Goal: Navigation & Orientation: Find specific page/section

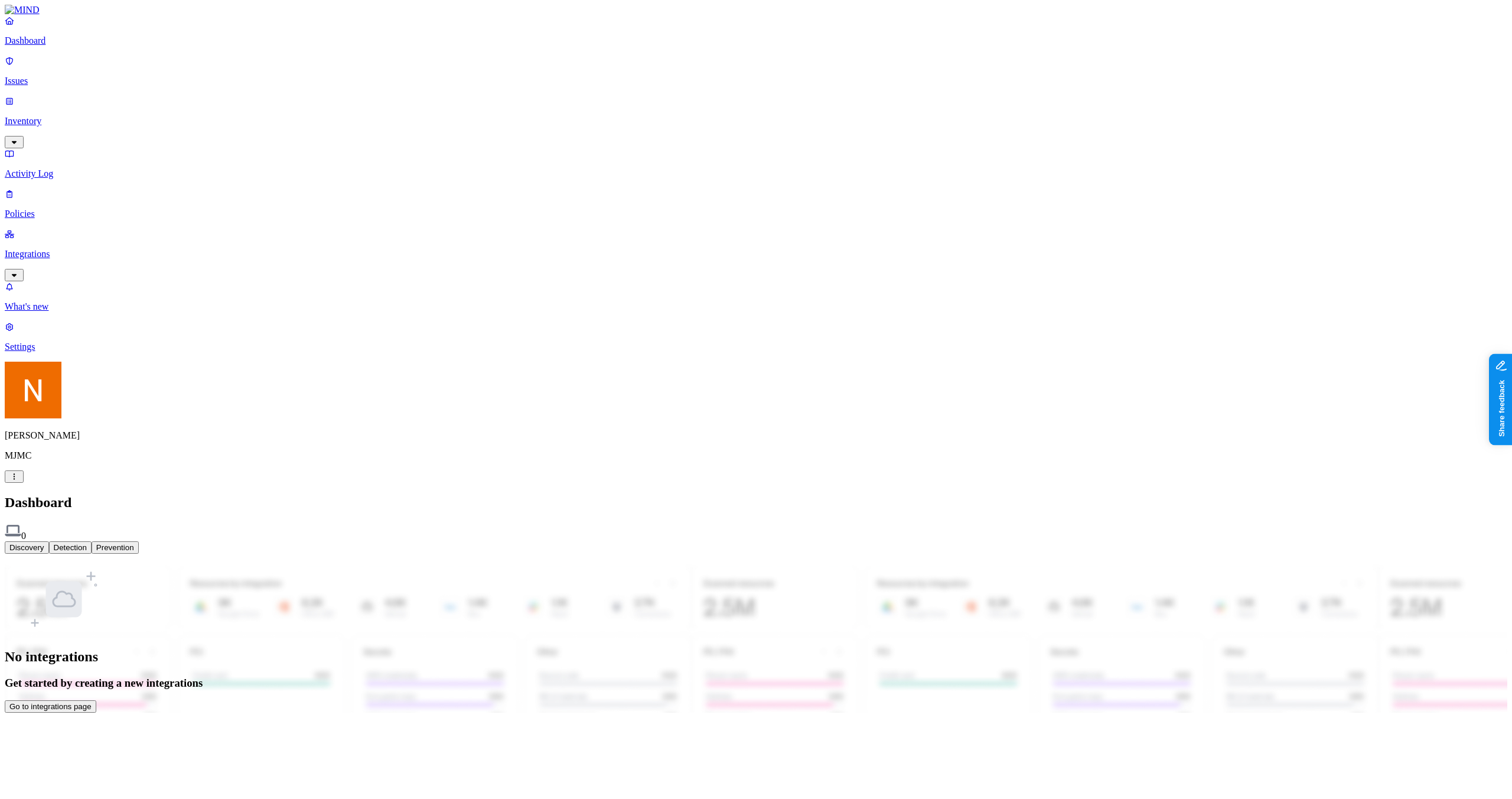
click at [81, 188] on link "Policies" at bounding box center [756, 203] width 1502 height 31
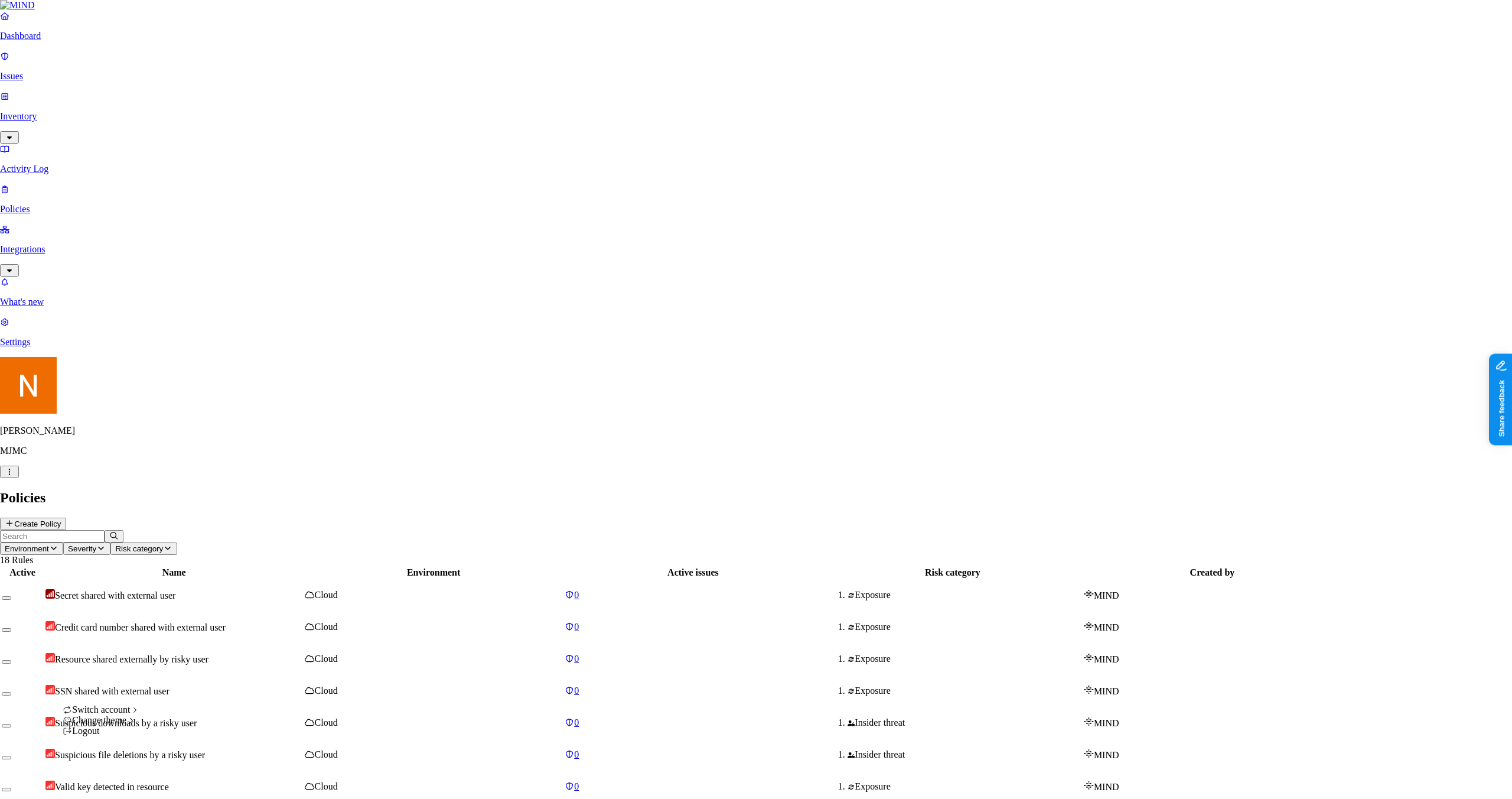
click at [103, 783] on html "Dashboard Issues Inventory Activity Log Policies Integrations What's new 1 Sett…" at bounding box center [756, 581] width 1512 height 1163
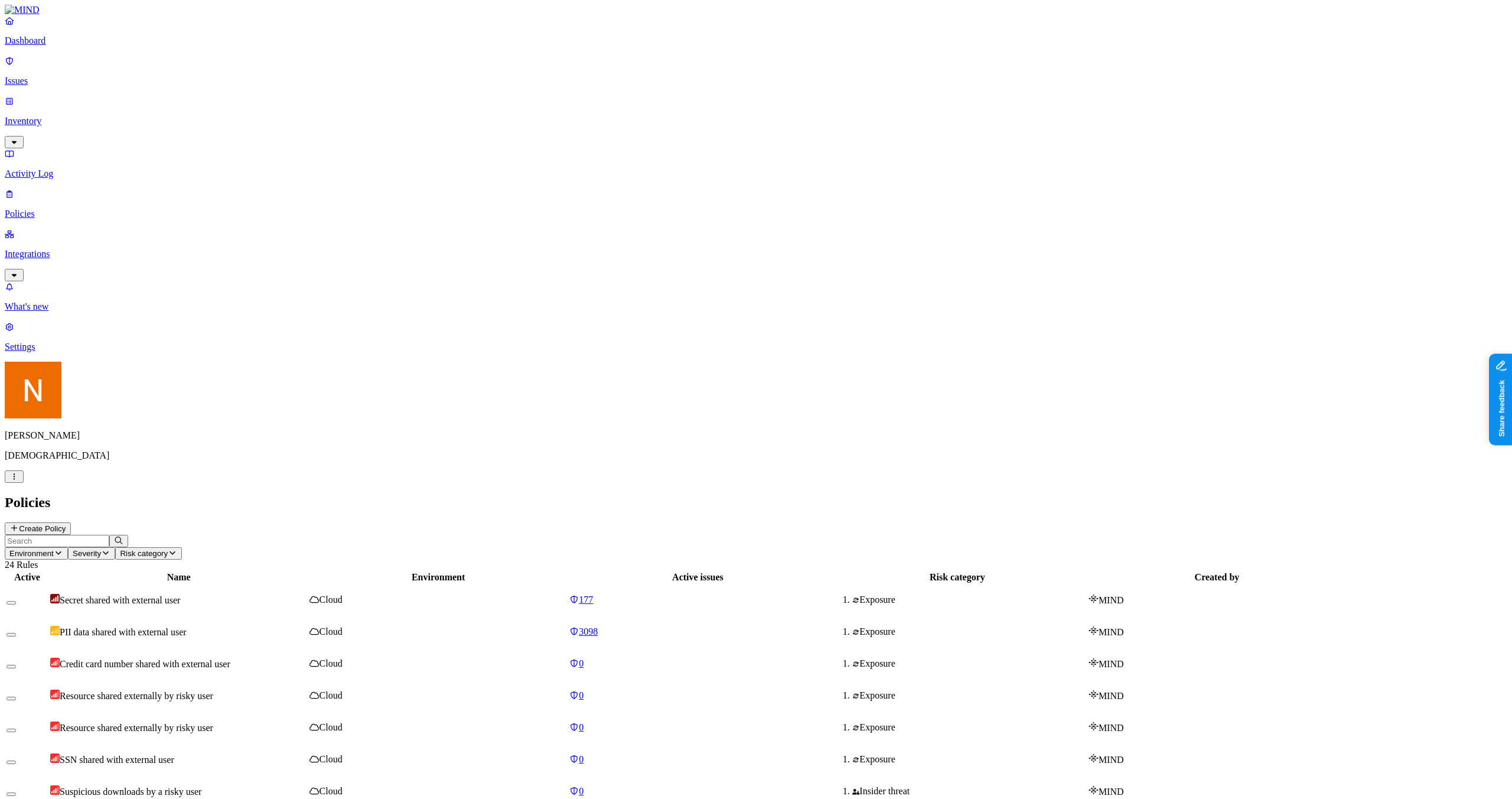
click at [43, 208] on p "Policies" at bounding box center [756, 213] width 1502 height 11
click at [106, 228] on link "Integrations" at bounding box center [756, 253] width 1502 height 51
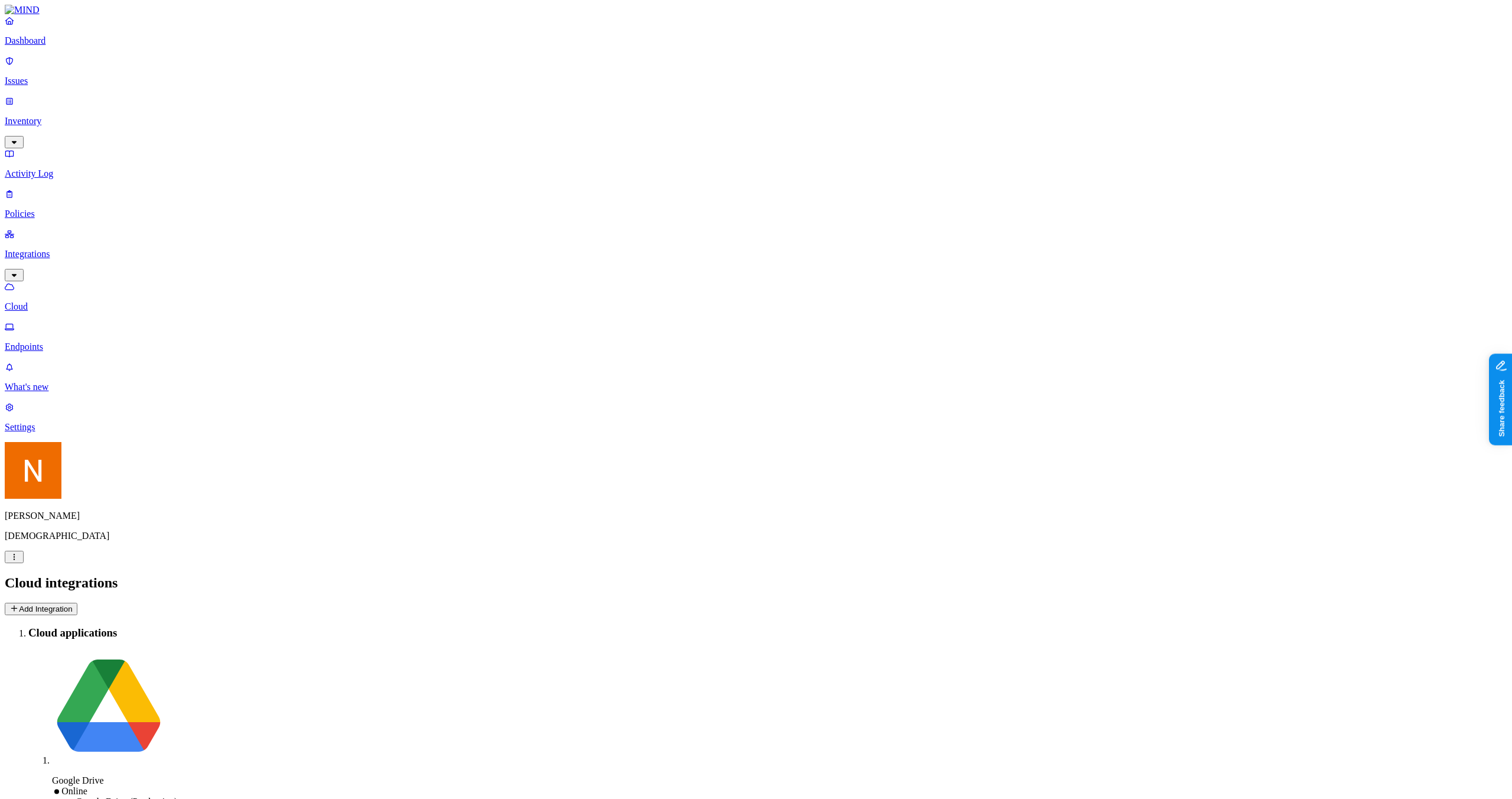
click at [94, 116] on p "Inventory" at bounding box center [756, 120] width 1502 height 11
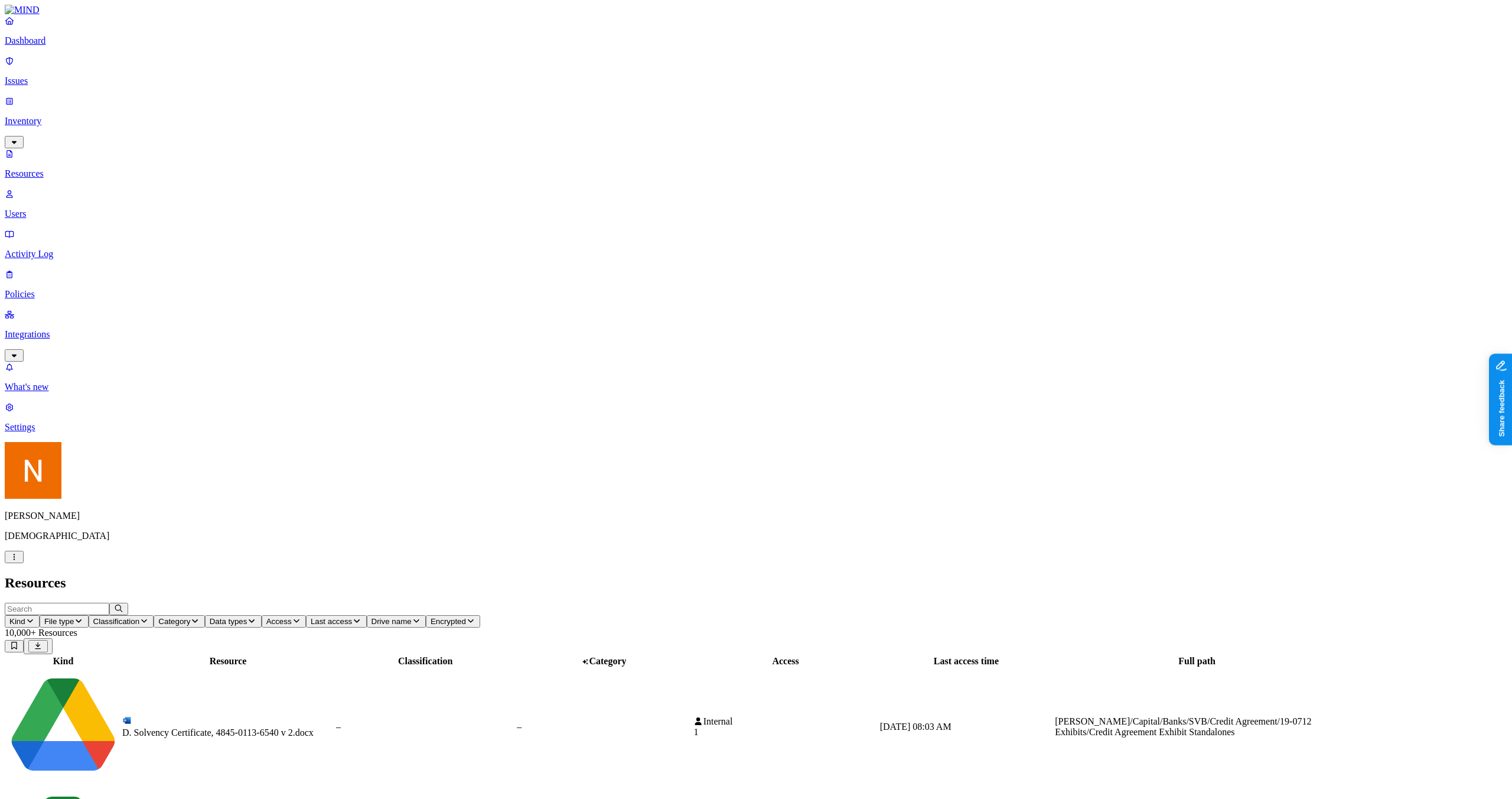
click at [100, 309] on link "Integrations" at bounding box center [756, 334] width 1502 height 51
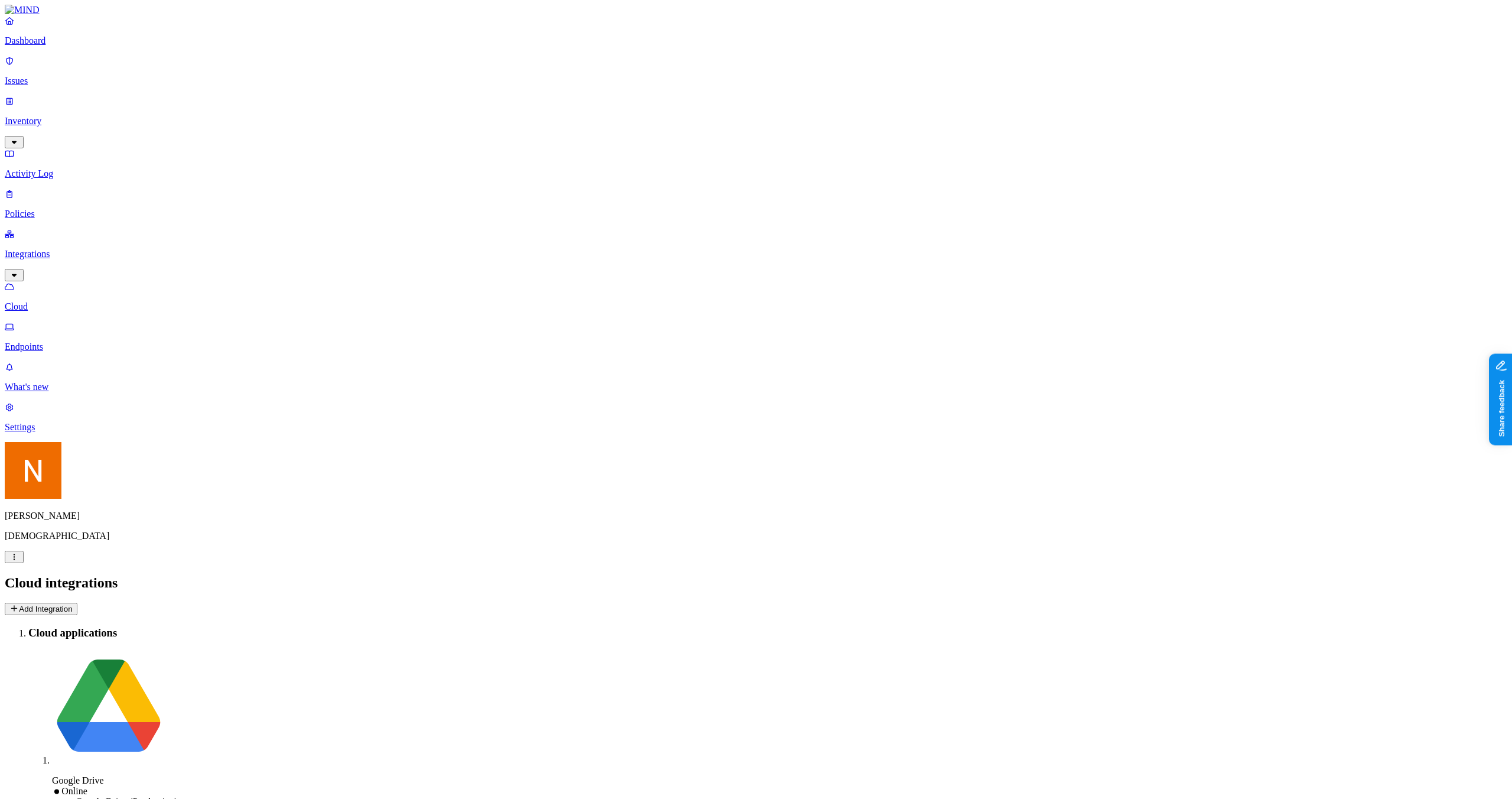
click at [101, 342] on p "Endpoints" at bounding box center [756, 347] width 1502 height 11
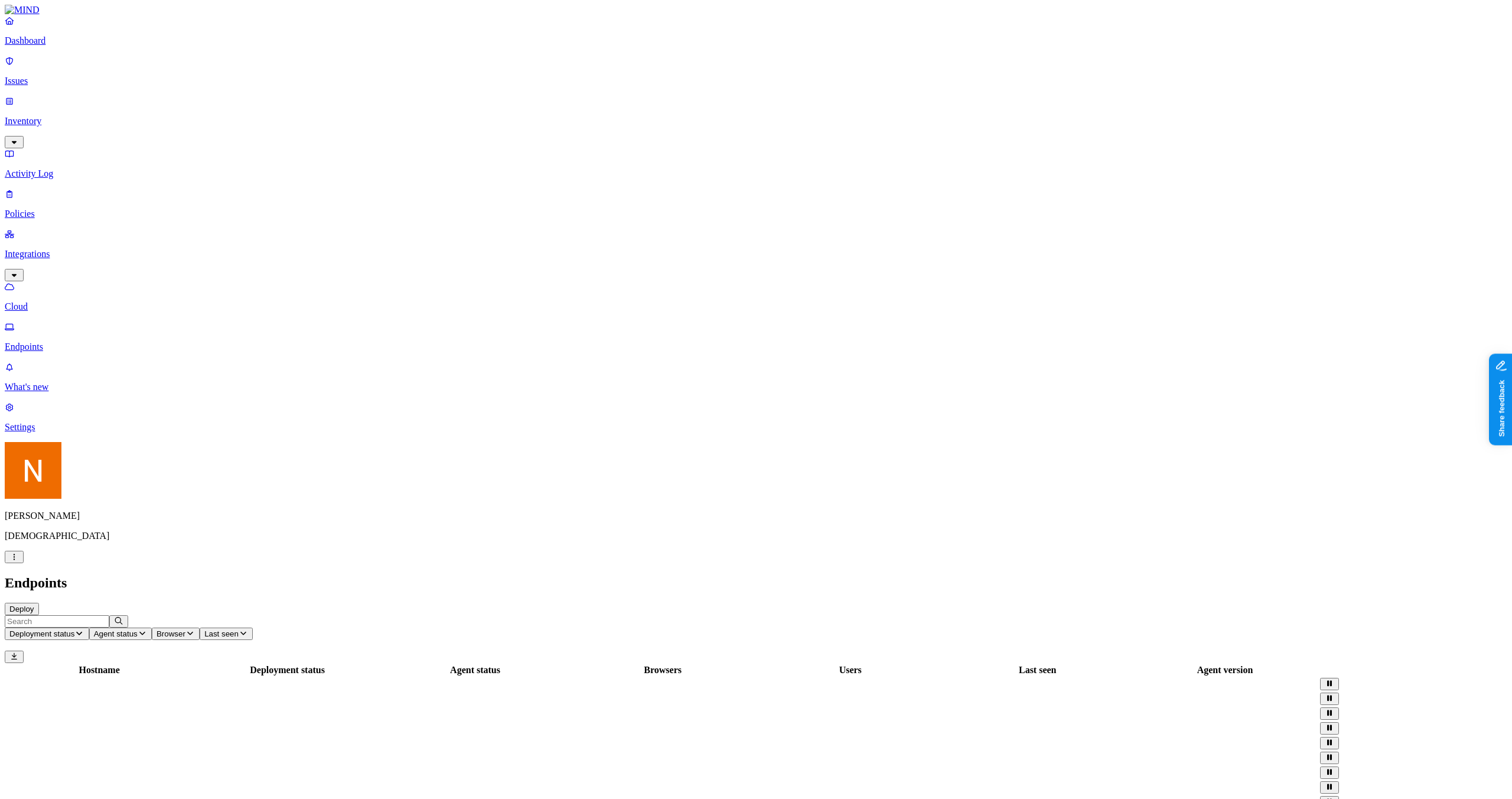
click at [96, 302] on p "Cloud" at bounding box center [756, 306] width 1502 height 11
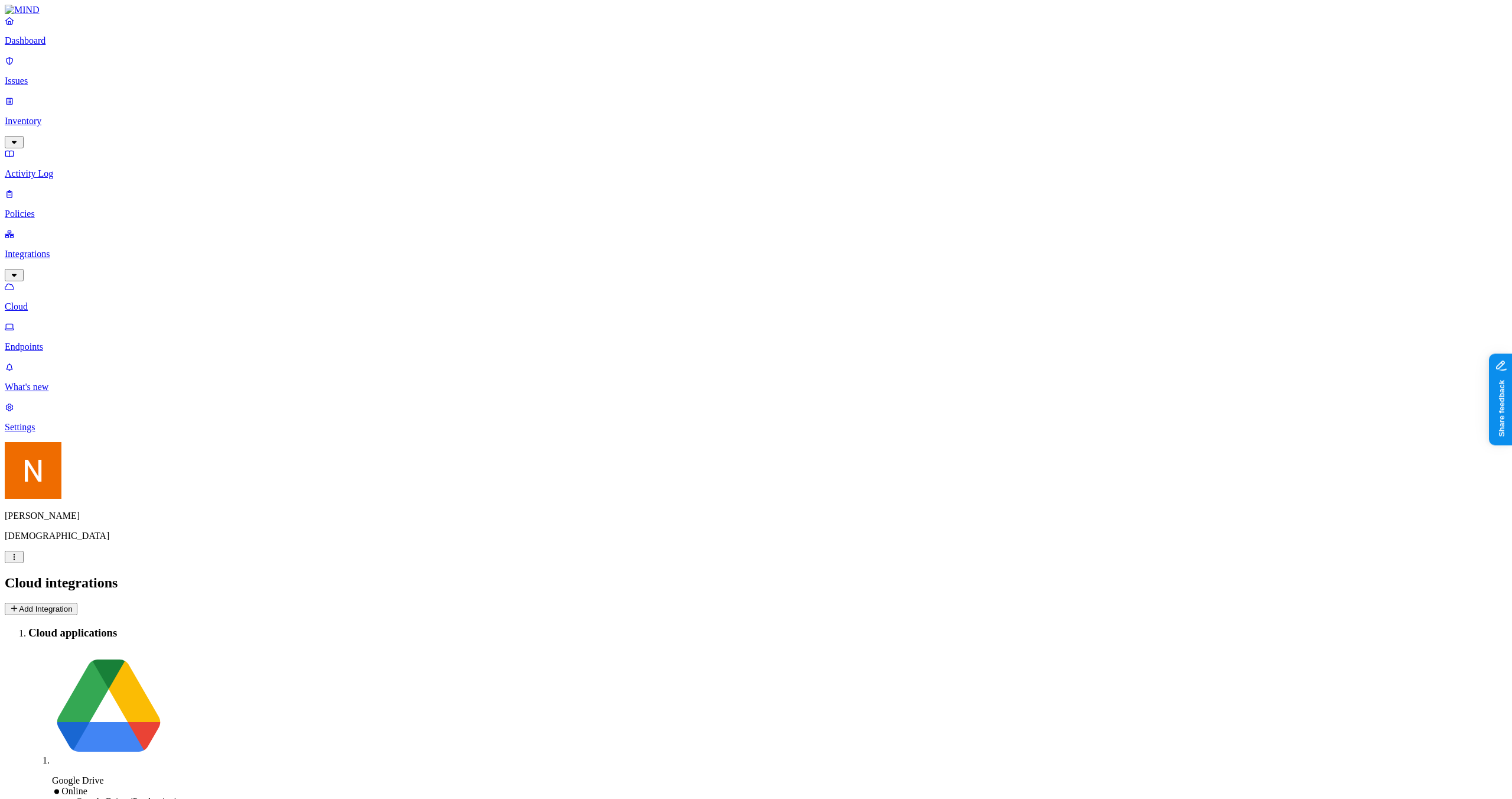
click at [41, 205] on nav "Dashboard Issues Inventory Activity Log Policies Integrations Cloud Endpoints W…" at bounding box center [756, 223] width 1502 height 417
click at [42, 342] on p "Endpoints" at bounding box center [756, 347] width 1502 height 11
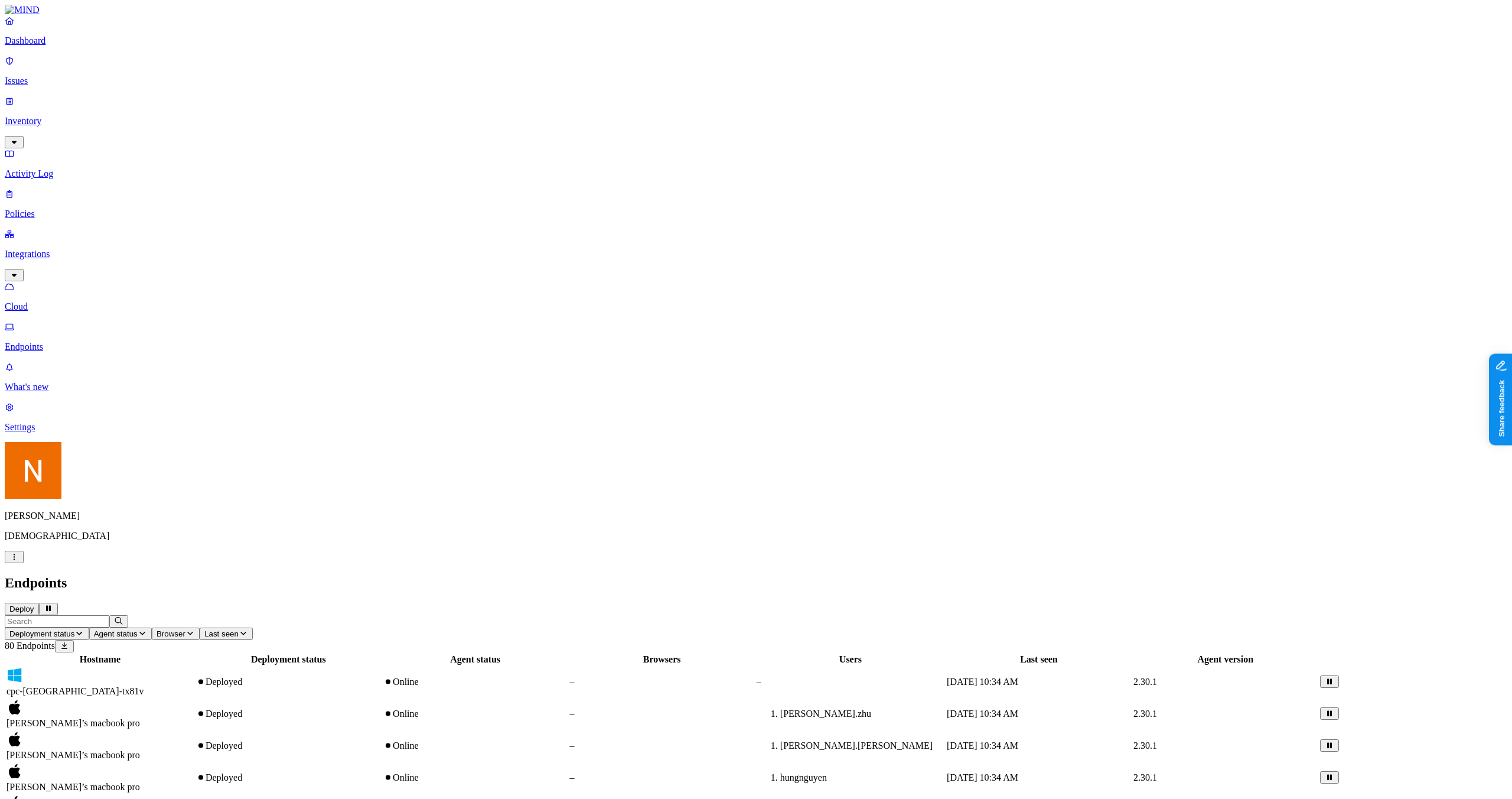
scroll to position [33, 0]
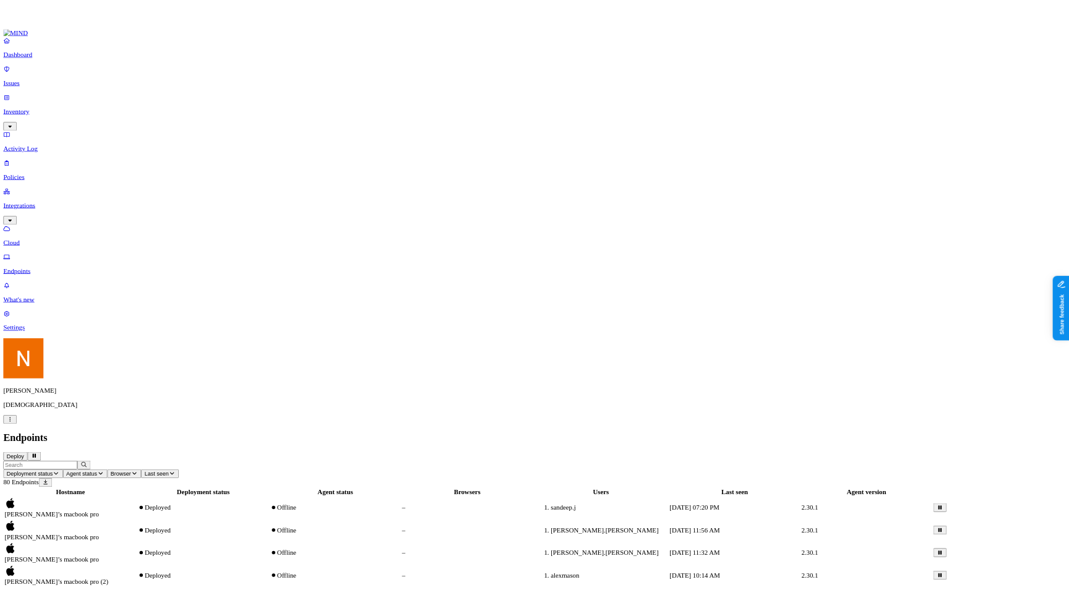
scroll to position [0, 0]
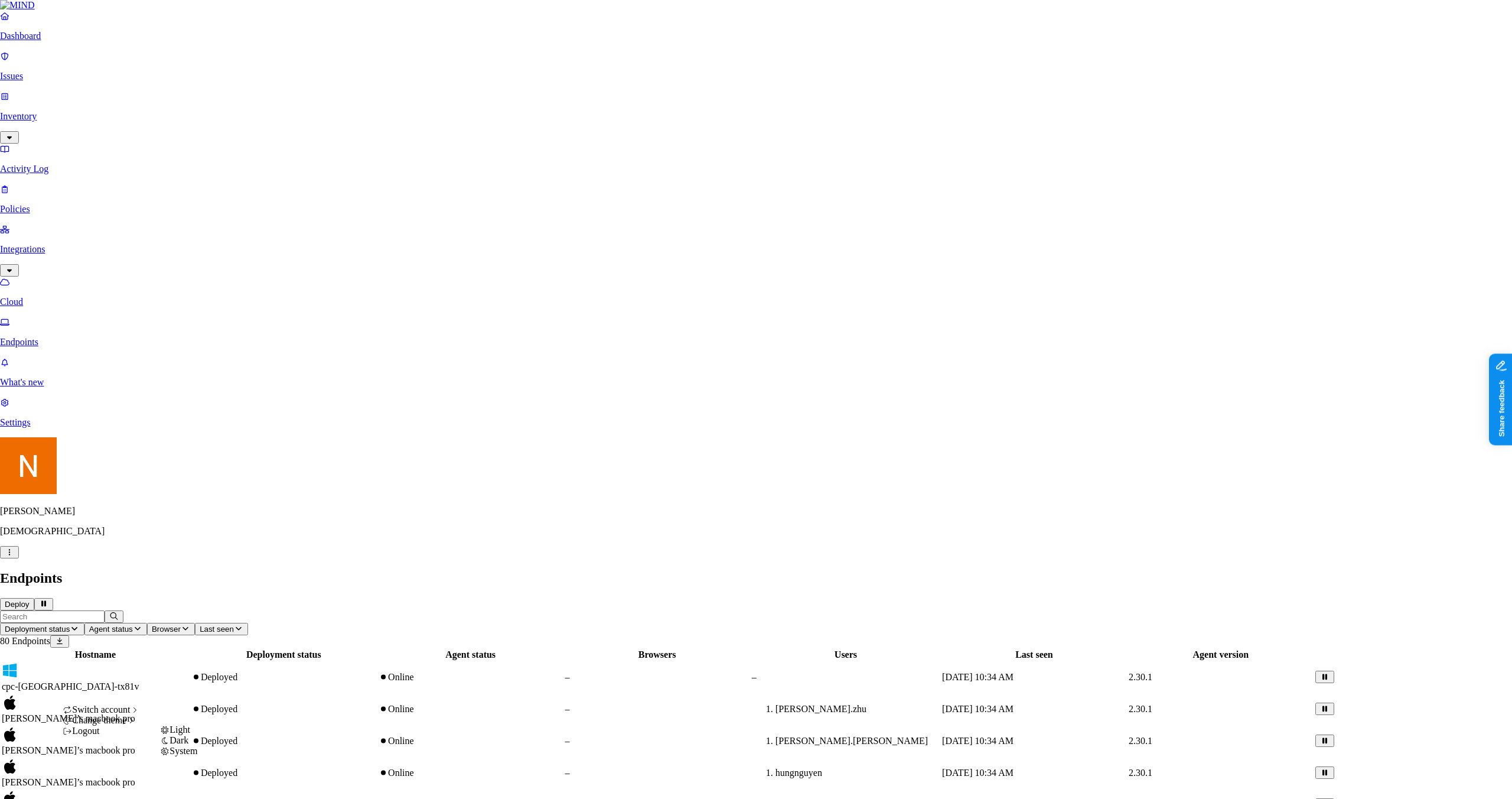
click at [170, 745] on icon at bounding box center [165, 741] width 10 height 8
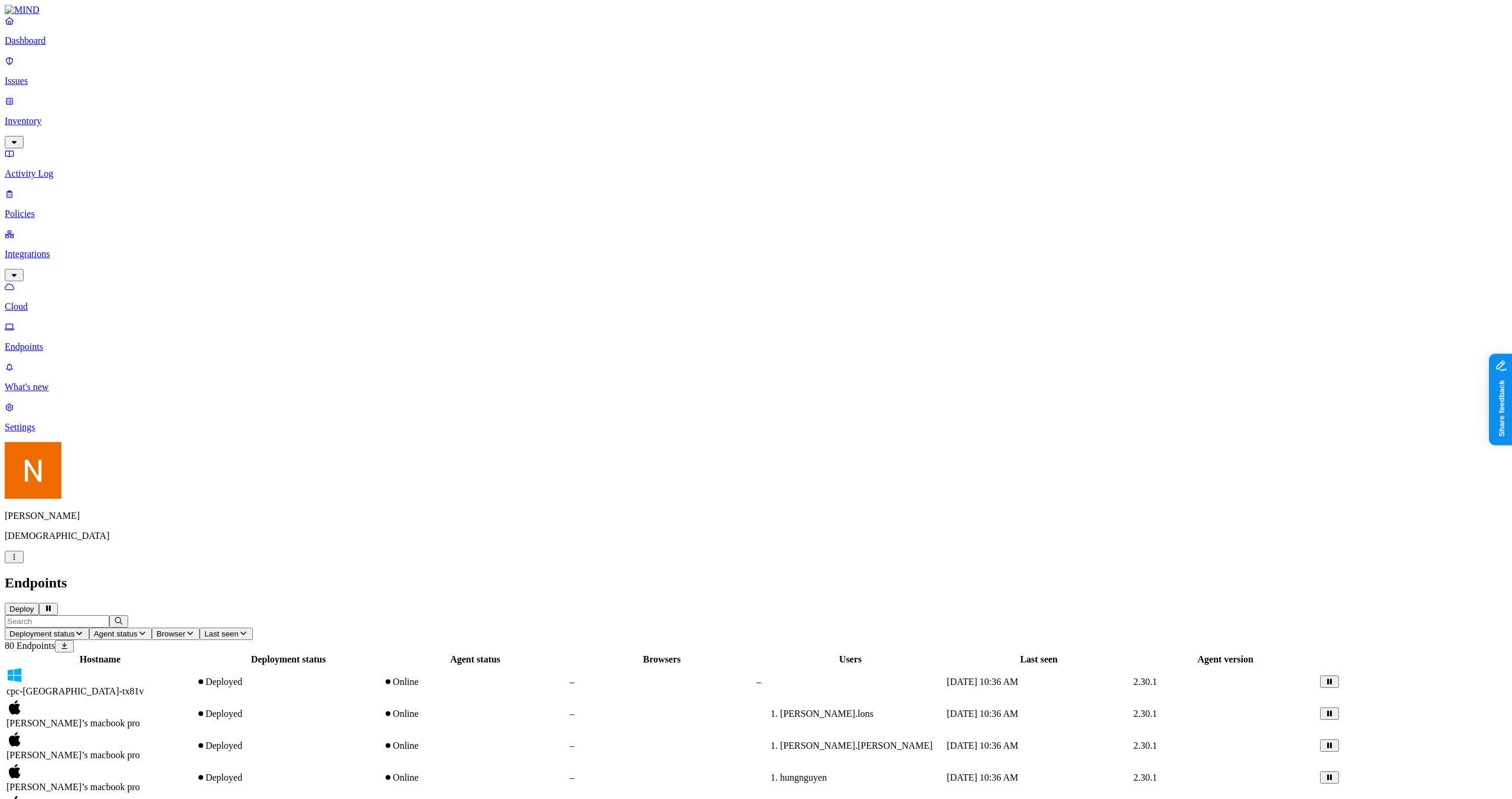
click at [93, 46] on p "Dashboard" at bounding box center [756, 40] width 1502 height 11
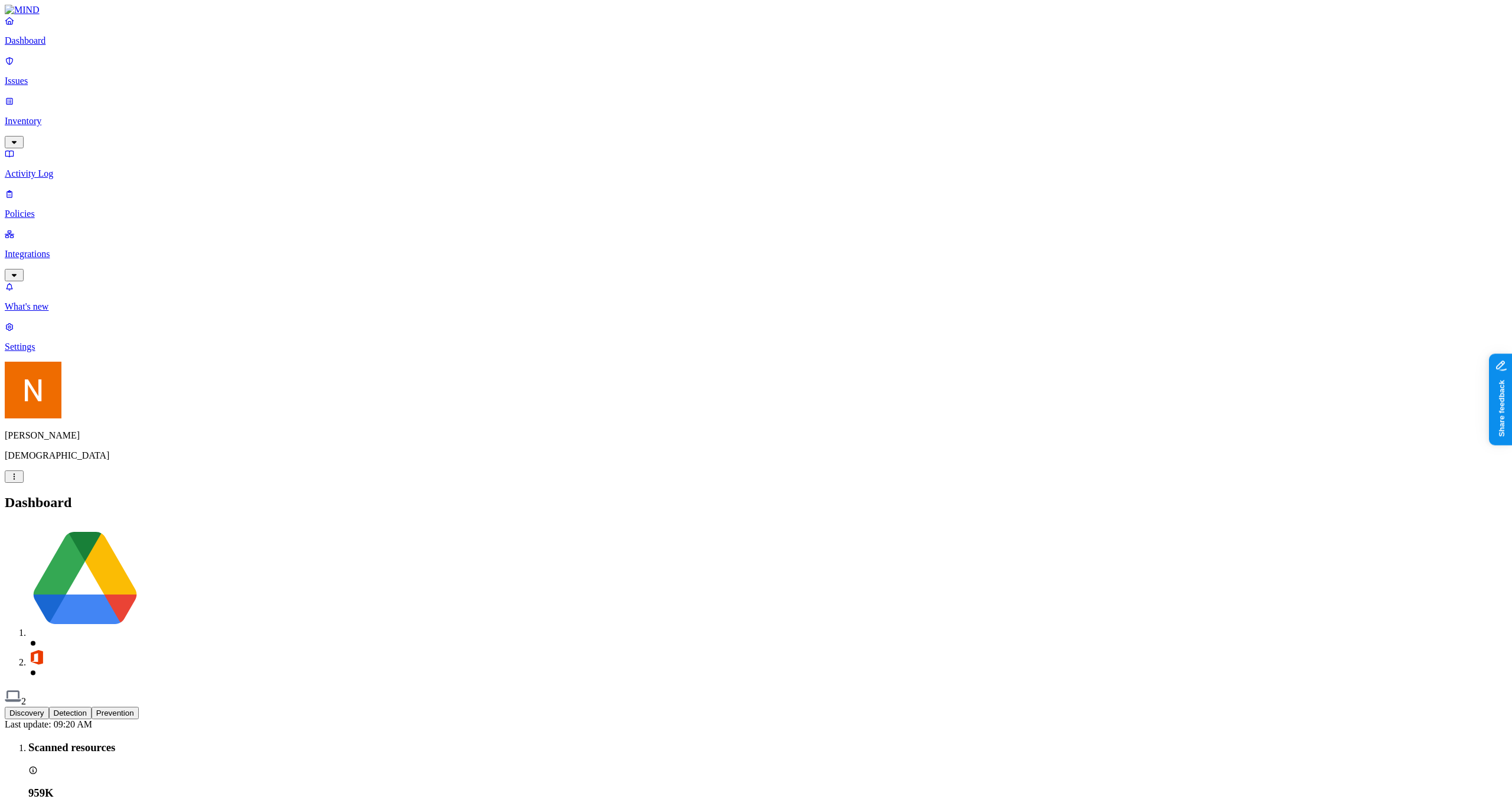
click at [91, 75] on p "Issues" at bounding box center [756, 80] width 1502 height 11
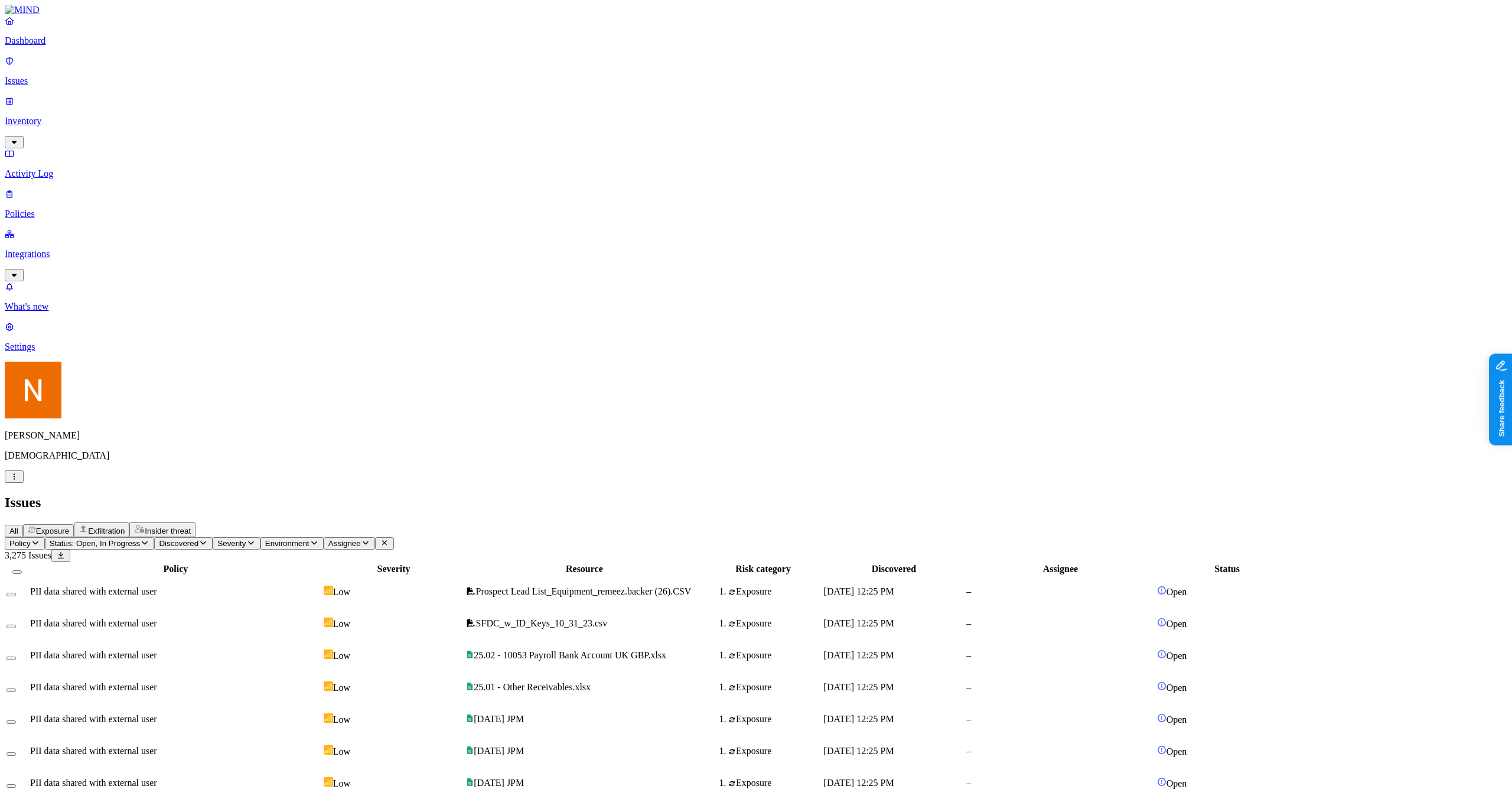
click at [85, 116] on p "Inventory" at bounding box center [756, 120] width 1502 height 11
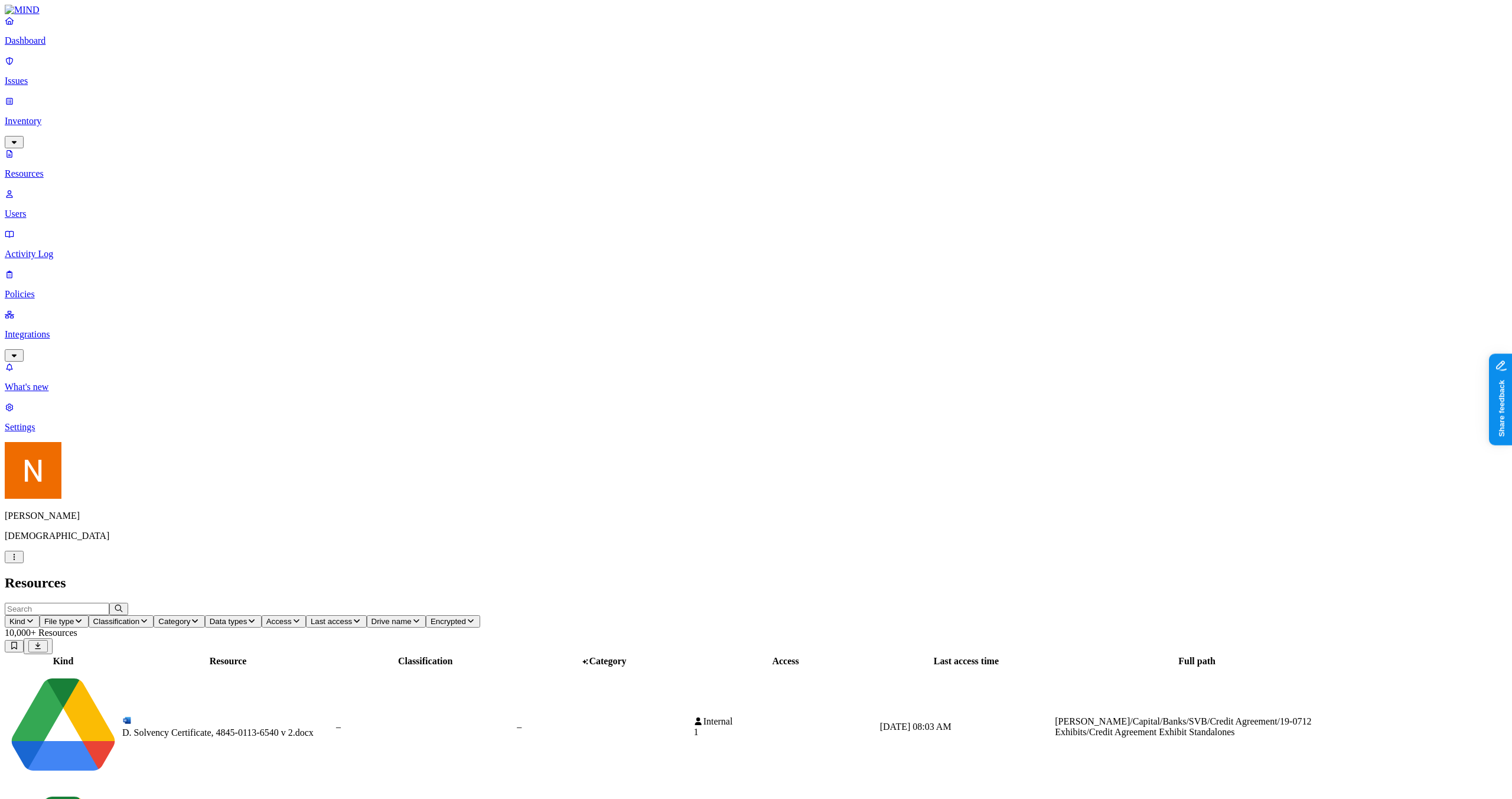
click at [33, 188] on link "Users" at bounding box center [756, 203] width 1502 height 31
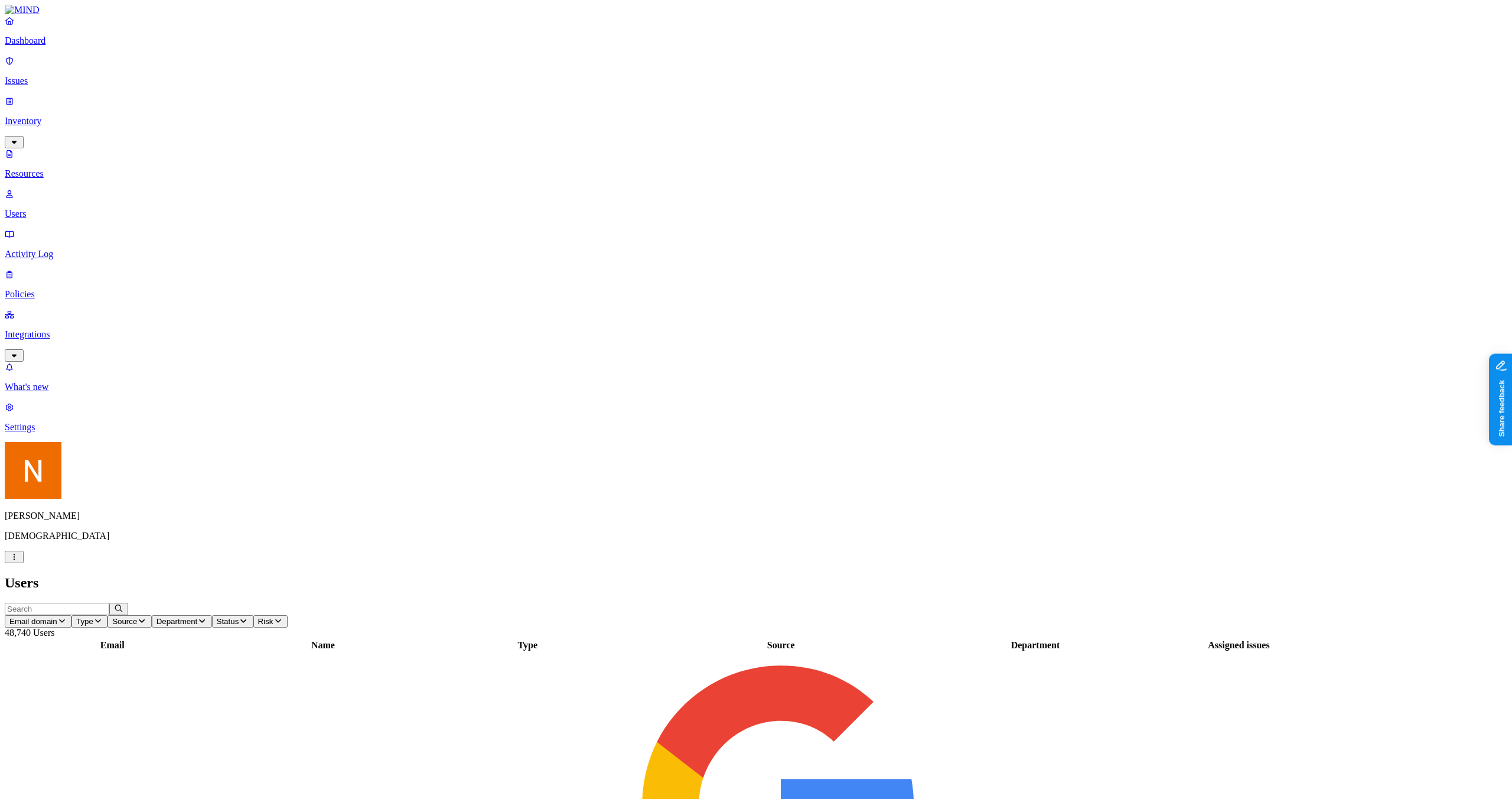
click at [29, 248] on p "Activity Log" at bounding box center [756, 253] width 1502 height 11
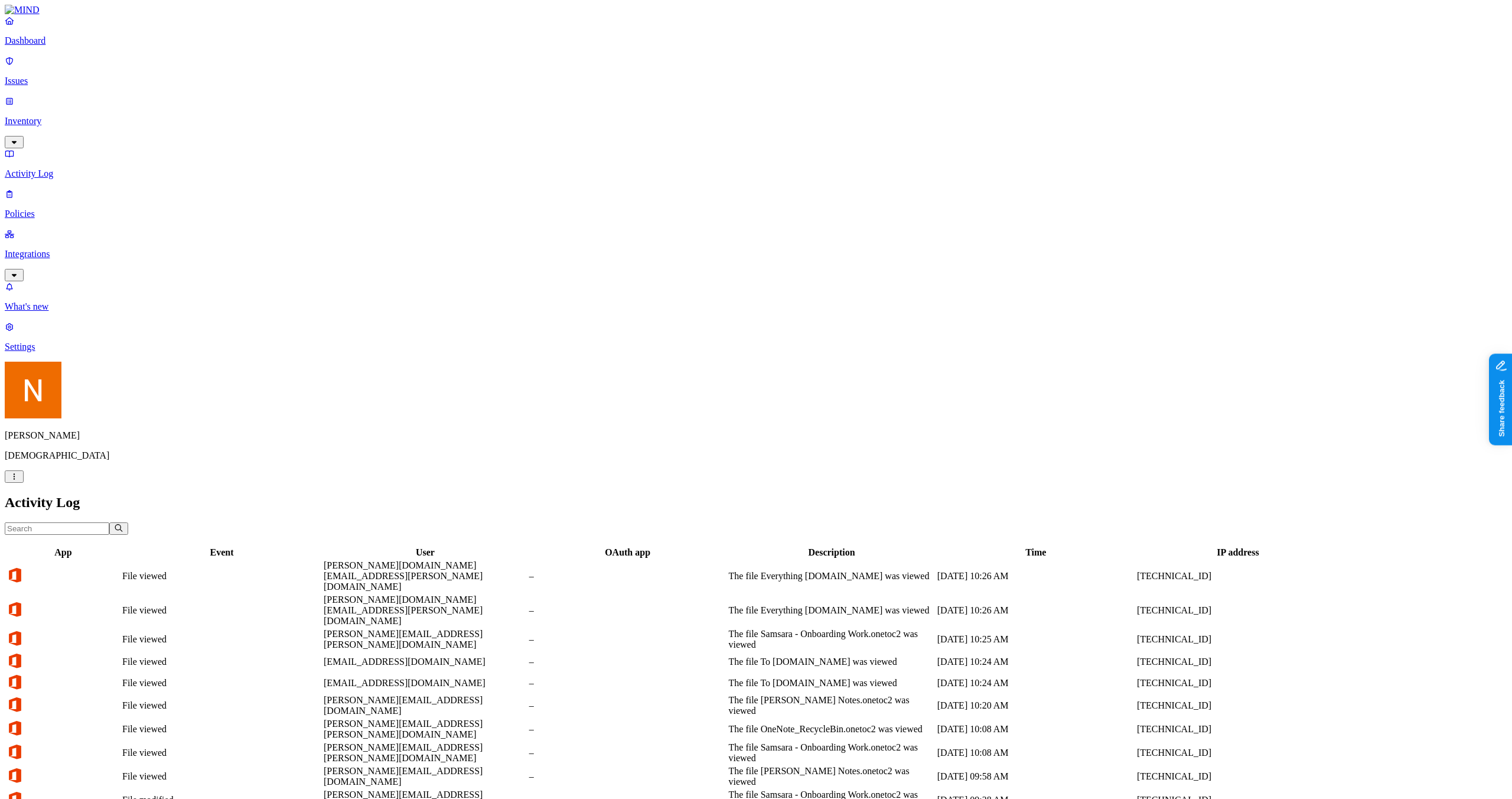
click at [39, 208] on p "Policies" at bounding box center [756, 213] width 1502 height 11
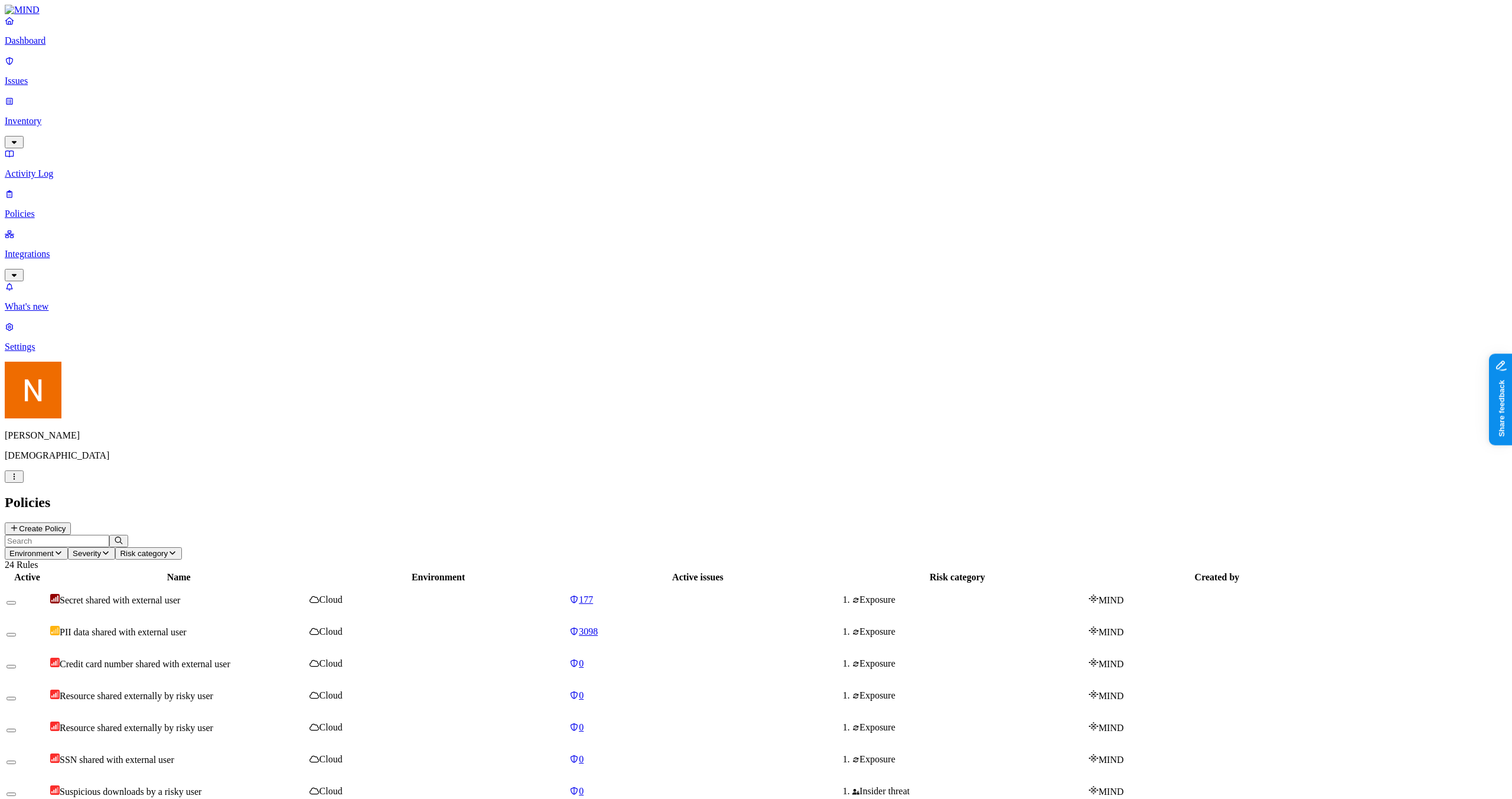
click at [61, 46] on p "Dashboard" at bounding box center [756, 40] width 1502 height 11
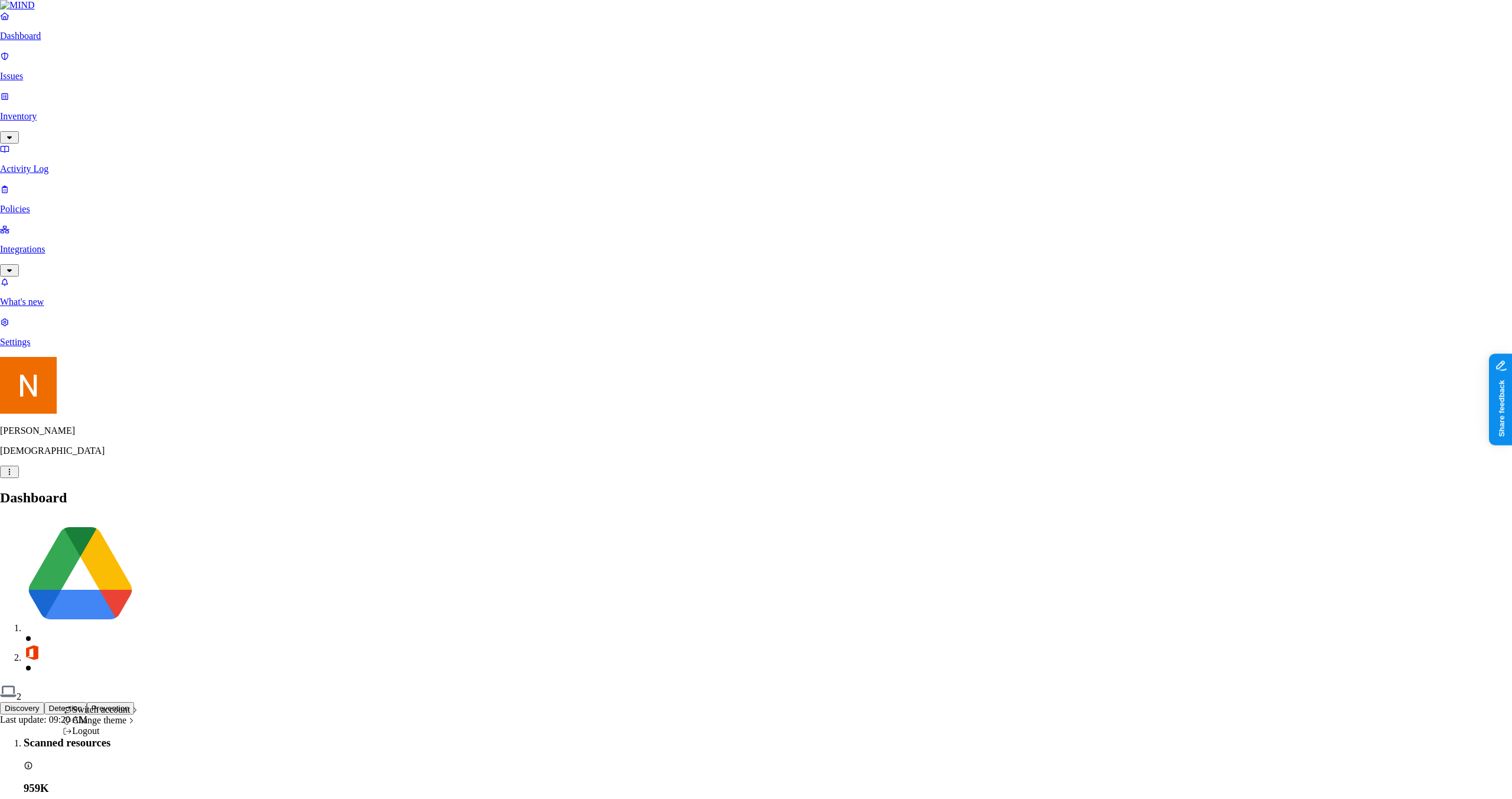
click at [190, 755] on span "System" at bounding box center [183, 750] width 28 height 11
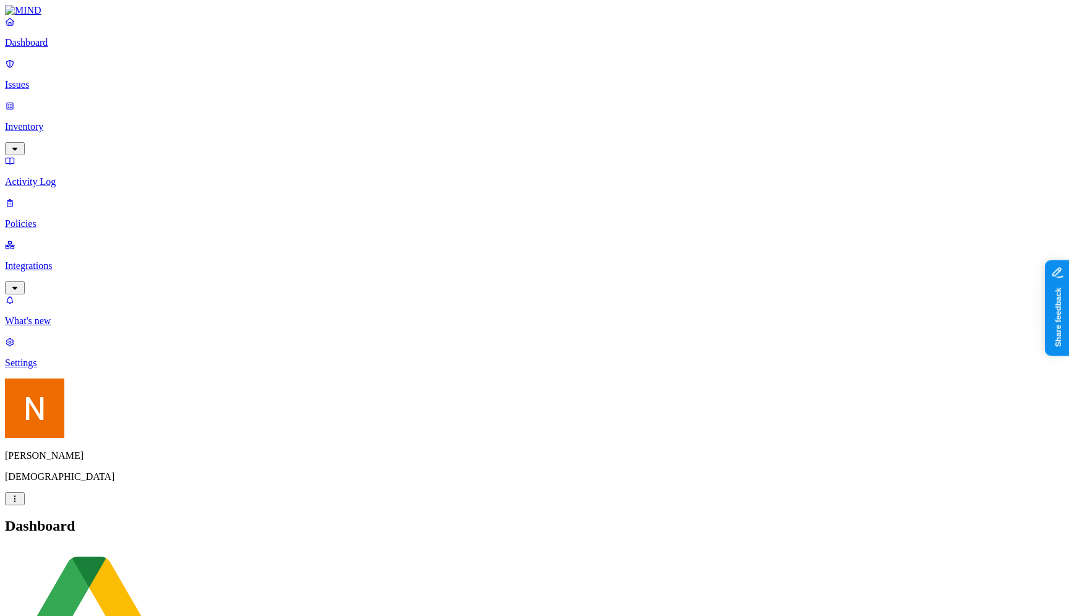
click at [79, 239] on link "Integrations" at bounding box center [534, 265] width 1059 height 53
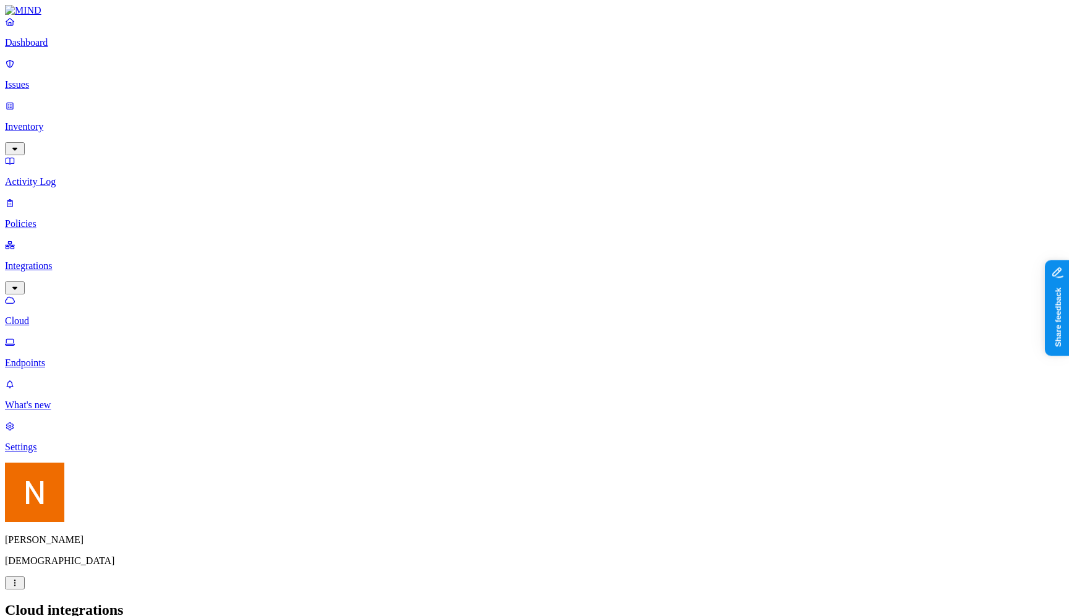
click at [82, 358] on p "Endpoints" at bounding box center [534, 363] width 1059 height 11
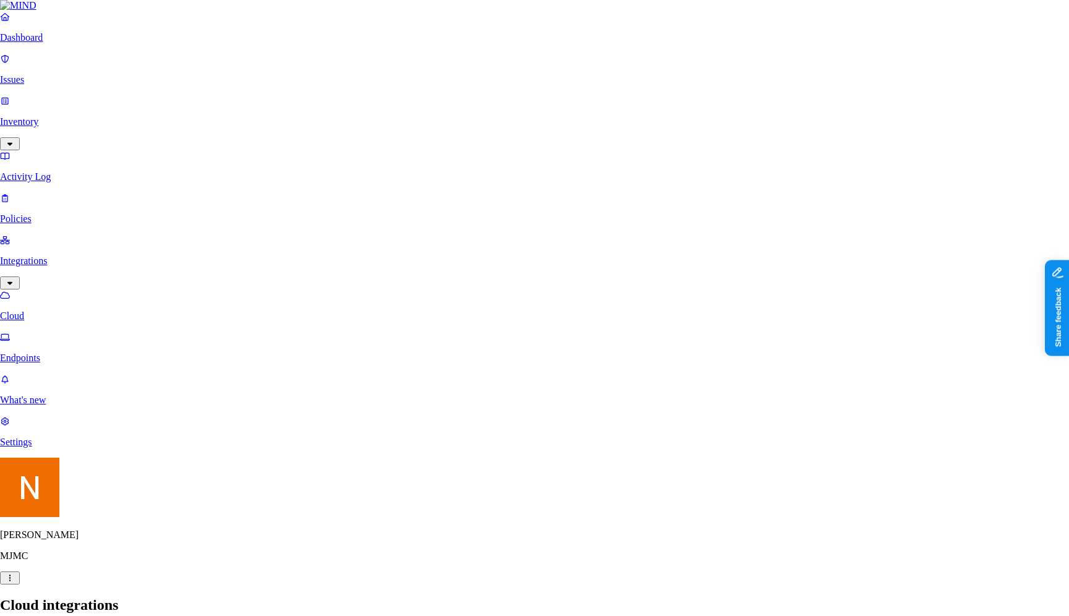
scroll to position [236, 0]
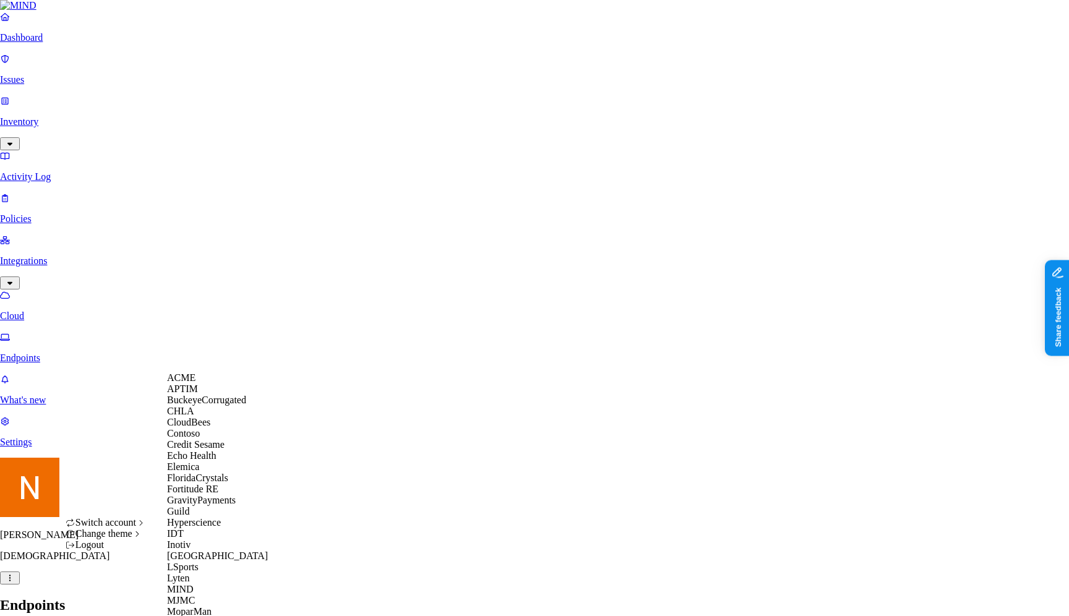
scroll to position [530, 0]
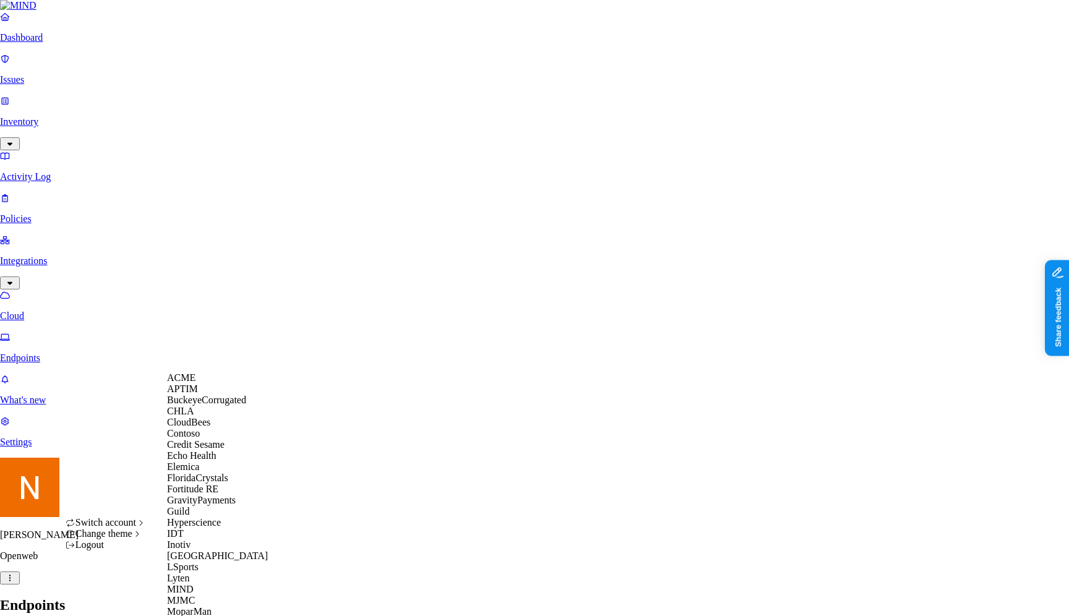
click at [236, 384] on div "ACME" at bounding box center [227, 377] width 120 height 11
